Goal: Transaction & Acquisition: Purchase product/service

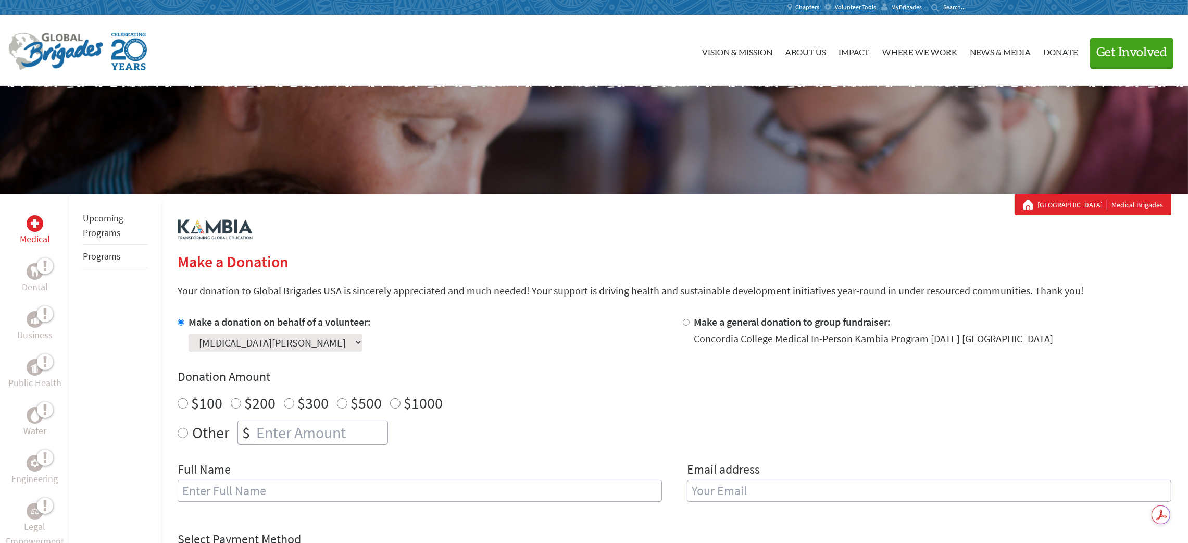
click at [110, 256] on link "Programs" at bounding box center [102, 256] width 38 height 12
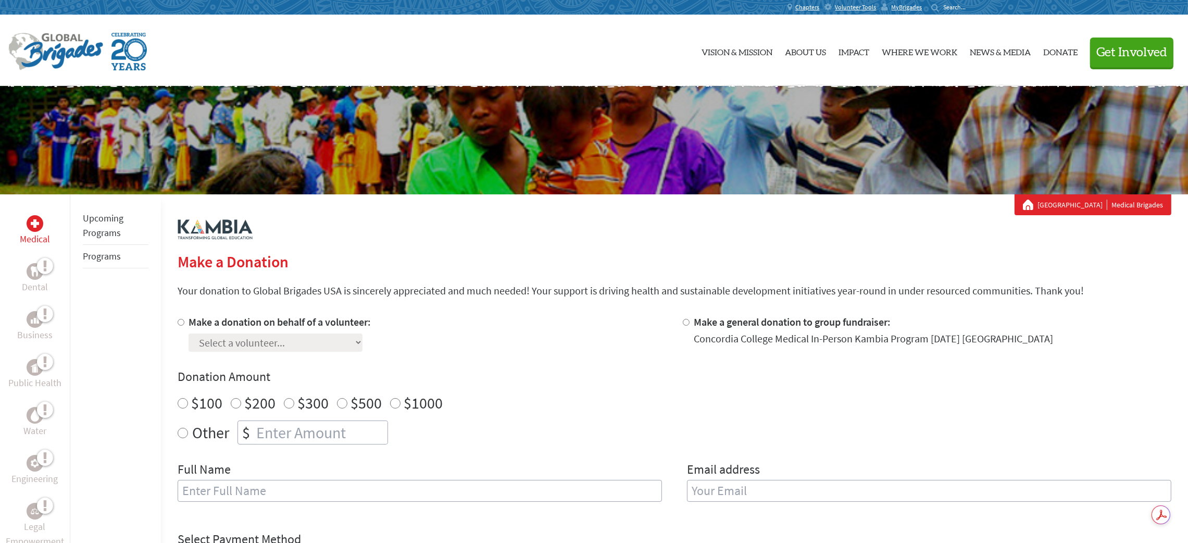
click at [178, 319] on input "Make a donation on behalf of a volunteer:" at bounding box center [181, 322] width 7 height 7
radio input "true"
click at [210, 337] on select "Select a volunteer... Amanda Tracy Andie Sandman Annika Johnson Bethany Timm Ca…" at bounding box center [275, 342] width 174 height 18
click at [499, 330] on div "Make a donation on behalf of a volunteer: Select a volunteer... Amanda Tracy An…" at bounding box center [422, 333] width 488 height 37
